Goal: Task Accomplishment & Management: Use online tool/utility

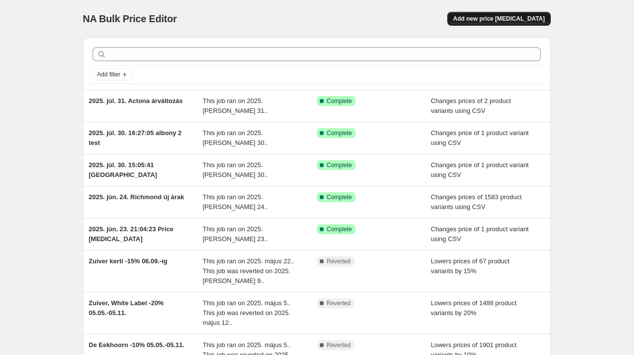
click at [509, 21] on span "Add new price change job" at bounding box center [499, 19] width 92 height 8
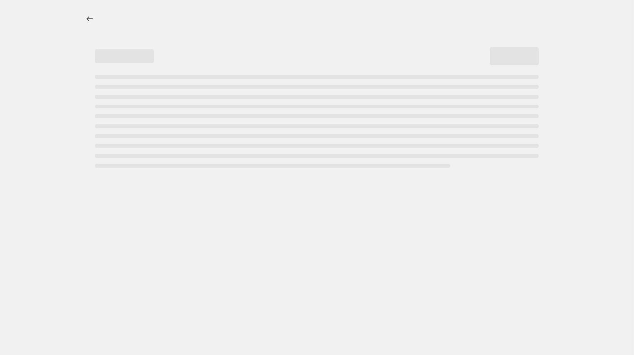
select select "percentage"
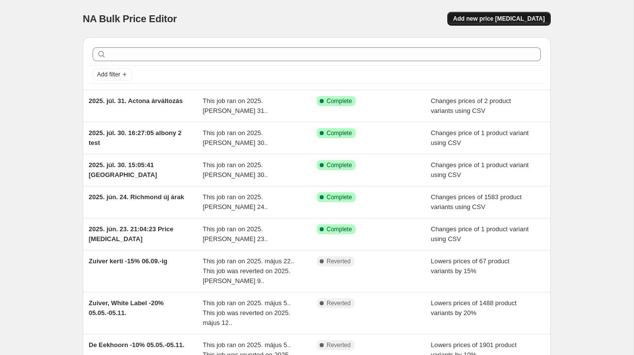
click at [487, 24] on button "Add new price change job" at bounding box center [498, 19] width 103 height 14
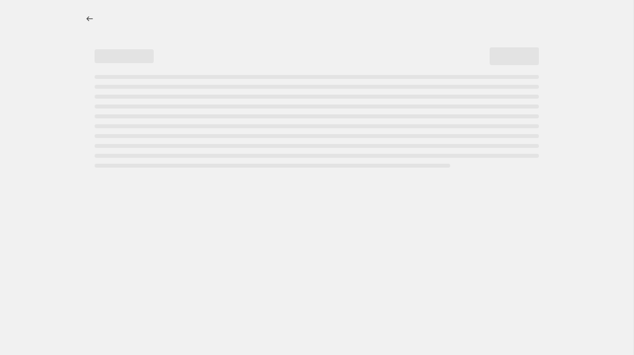
select select "percentage"
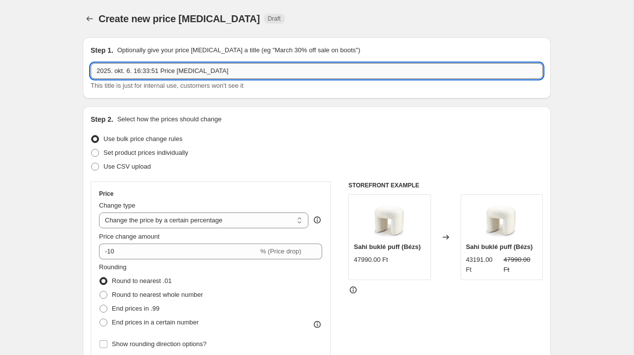
click at [279, 69] on input "2025. okt. 6. 16:33:51 Price change job" at bounding box center [317, 71] width 452 height 16
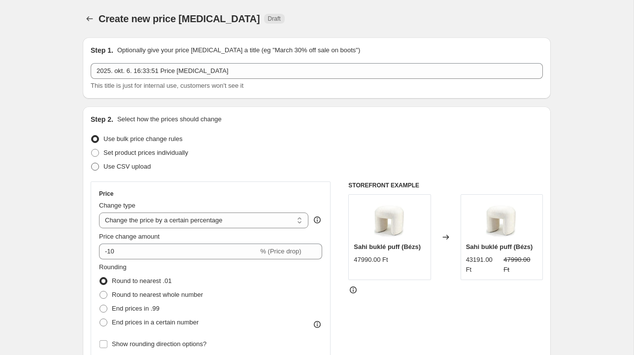
click at [124, 165] on span "Use CSV upload" at bounding box center [126, 166] width 47 height 7
click at [92, 163] on input "Use CSV upload" at bounding box center [91, 163] width 0 height 0
radio input "true"
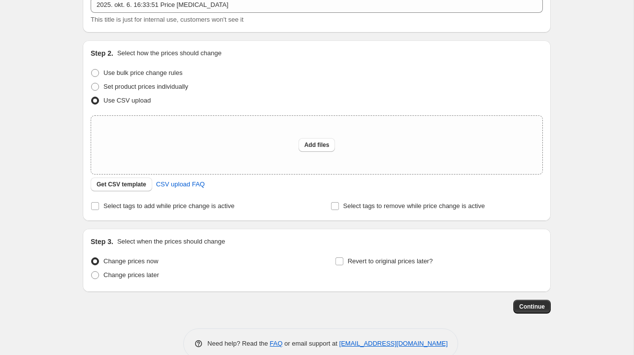
scroll to position [73, 0]
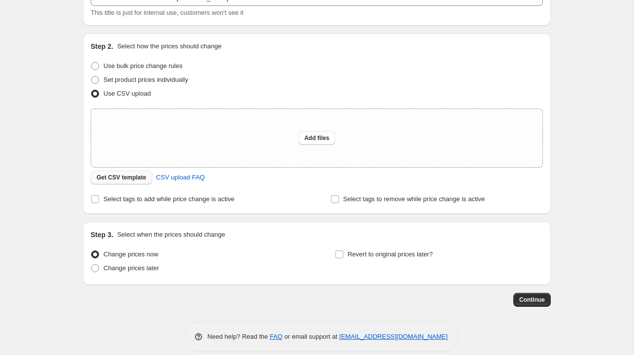
click at [138, 181] on span "Get CSV template" at bounding box center [122, 177] width 50 height 8
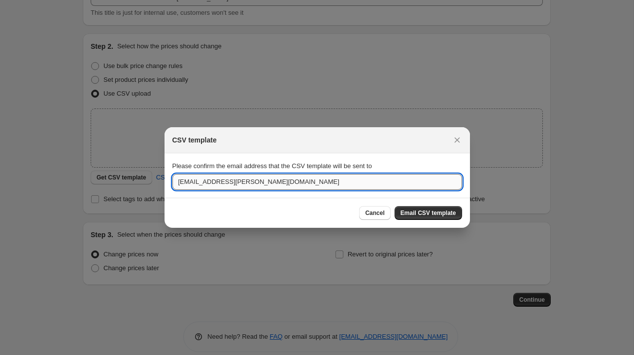
click at [191, 184] on input "mira.szabo@dutchhome.hu" at bounding box center [317, 182] width 290 height 16
type input "patrik.zs95@gmail.com"
click at [422, 216] on span "Email CSV template" at bounding box center [429, 213] width 56 height 8
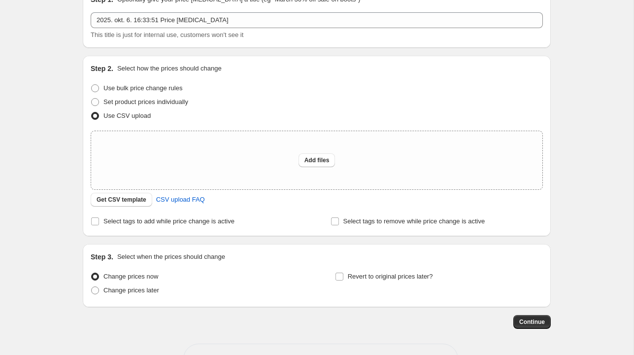
scroll to position [43, 0]
